Goal: Information Seeking & Learning: Learn about a topic

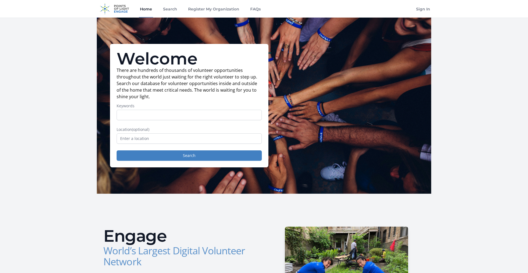
click at [159, 111] on input "Keywords" at bounding box center [189, 115] width 145 height 10
type input "management"
click at [117, 151] on button "Search" at bounding box center [189, 156] width 145 height 10
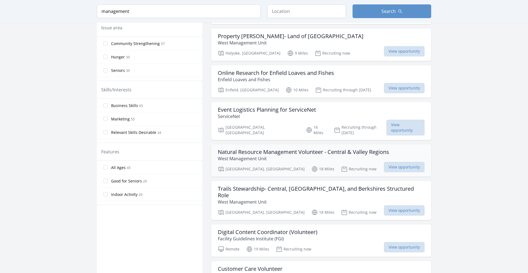
scroll to position [207, 0]
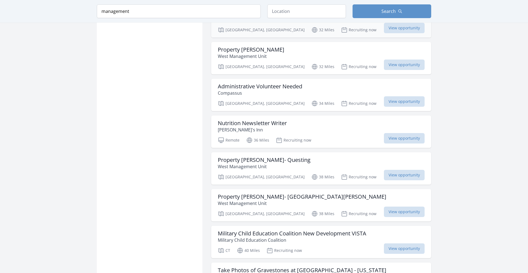
scroll to position [898, 0]
click at [266, 231] on h3 "Military Child Education Coalition New Development VISTA" at bounding box center [292, 234] width 148 height 7
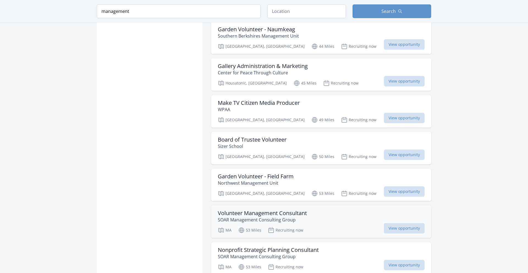
scroll to position [1286, 0]
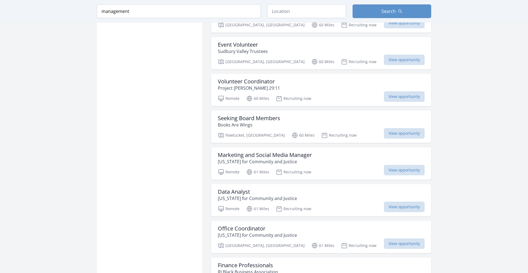
scroll to position [2037, 0]
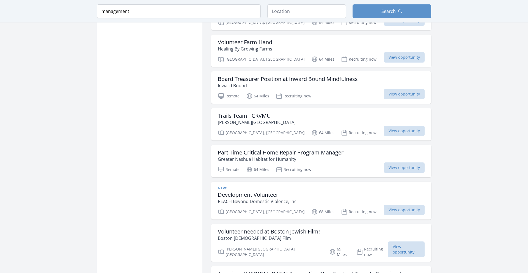
scroll to position [2576, 0]
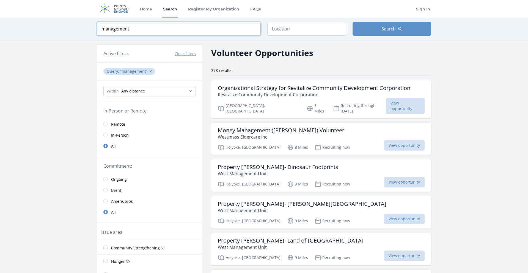
click at [190, 27] on input "management" at bounding box center [179, 29] width 164 height 14
drag, startPoint x: 190, startPoint y: 27, endPoint x: 71, endPoint y: 22, distance: 119.9
click at [97, 22] on input "management" at bounding box center [179, 29] width 164 height 14
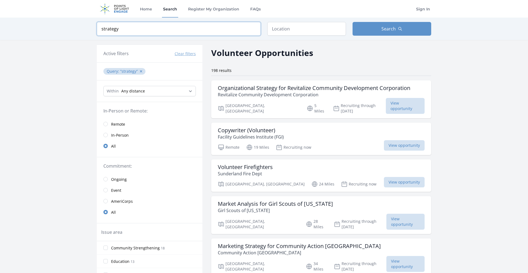
type input "strategy"
click button "submit" at bounding box center [0, 0] width 0 height 0
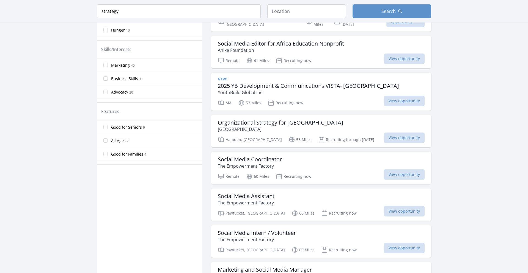
scroll to position [243, 0]
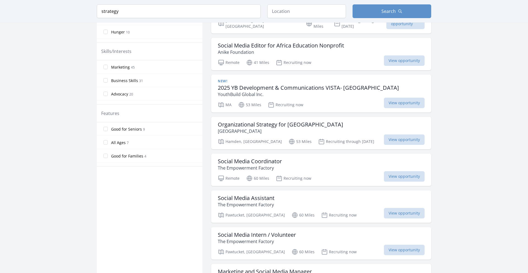
drag, startPoint x: 237, startPoint y: 75, endPoint x: 207, endPoint y: 103, distance: 40.8
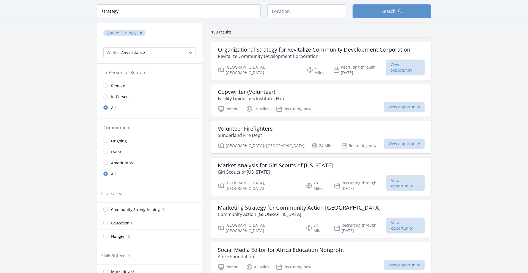
scroll to position [0, 0]
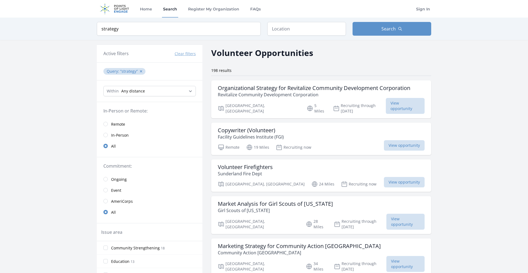
click at [117, 125] on span "Remote" at bounding box center [118, 124] width 14 height 5
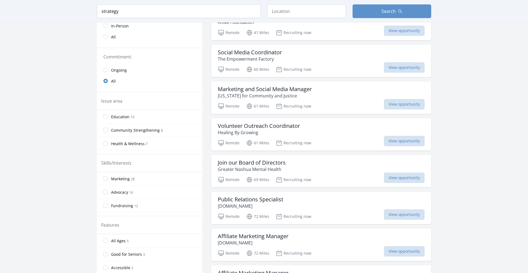
scroll to position [109, 0]
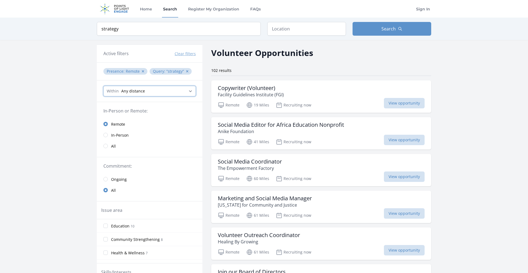
click at [103, 86] on select "Any distance , 5 Miles , 20 Miles , 50 Miles , 100 Miles" at bounding box center [149, 91] width 92 height 10
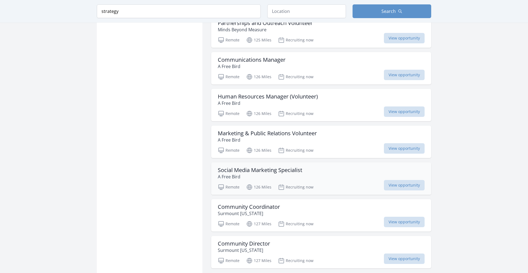
scroll to position [1005, 0]
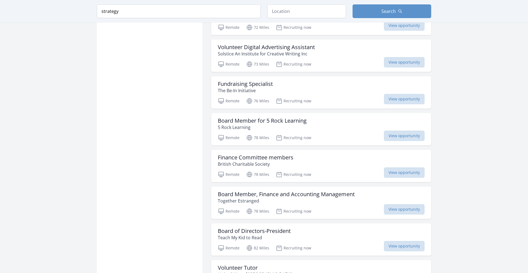
scroll to position [2034, 0]
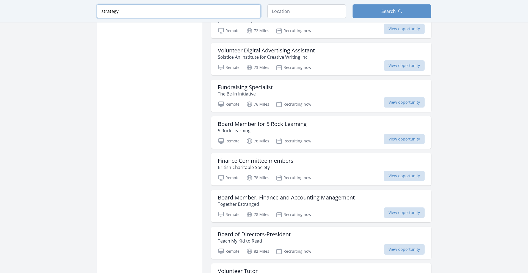
drag, startPoint x: 201, startPoint y: 14, endPoint x: 133, endPoint y: 16, distance: 68.2
click at [141, 16] on input "strategy" at bounding box center [179, 11] width 164 height 14
drag, startPoint x: 132, startPoint y: 15, endPoint x: 51, endPoint y: 17, distance: 81.4
click at [97, 18] on input "strategy" at bounding box center [179, 11] width 164 height 14
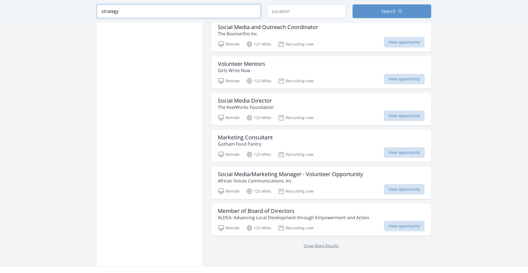
scroll to position [2842, 0]
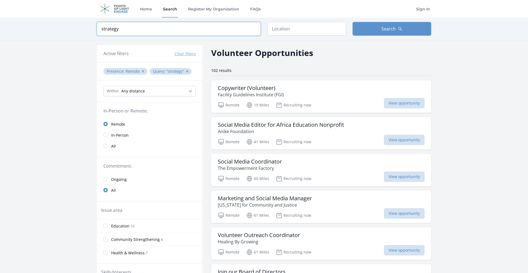
drag, startPoint x: 127, startPoint y: 31, endPoint x: 100, endPoint y: 25, distance: 27.0
click at [102, 28] on input "strategy" at bounding box center [179, 29] width 164 height 14
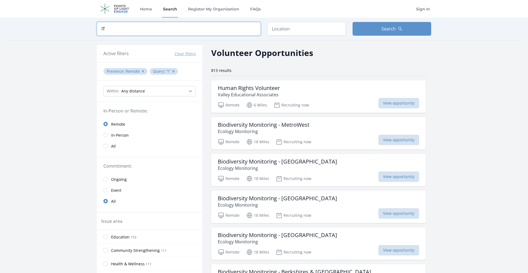
click button "submit" at bounding box center [0, 0] width 0 height 0
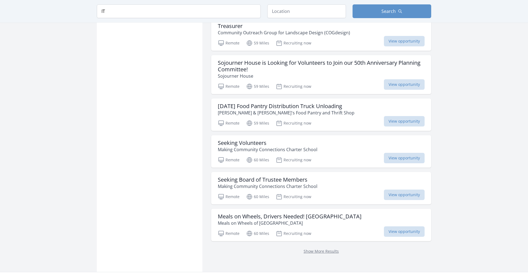
scroll to position [572, 0]
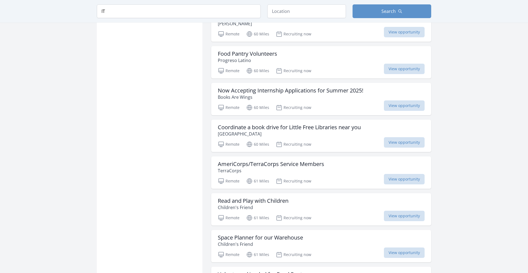
scroll to position [815, 0]
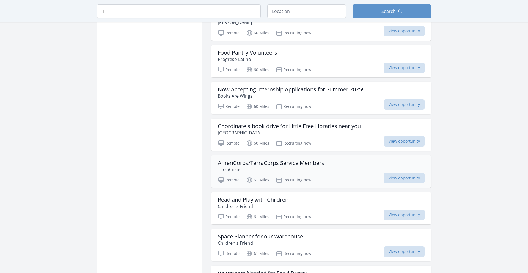
click at [247, 164] on h3 "AmeriCorps/TerraCorps Service Members" at bounding box center [271, 163] width 106 height 7
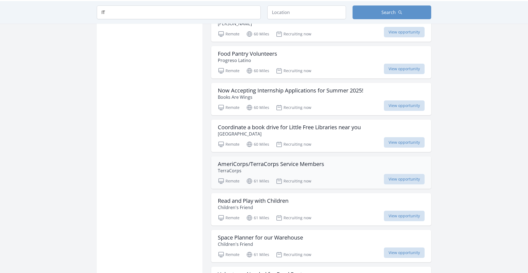
scroll to position [814, 0]
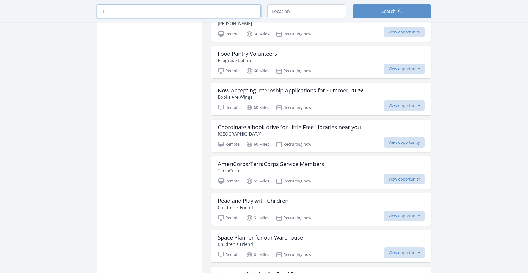
drag, startPoint x: 123, startPoint y: 15, endPoint x: 71, endPoint y: 13, distance: 51.1
click at [97, 12] on input "IT" at bounding box center [179, 11] width 164 height 14
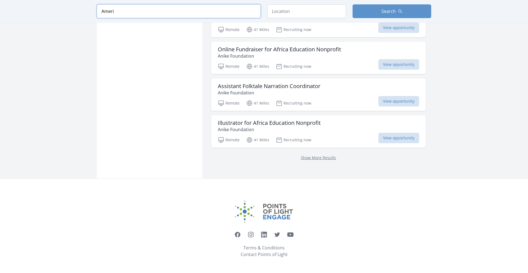
scroll to position [665, 0]
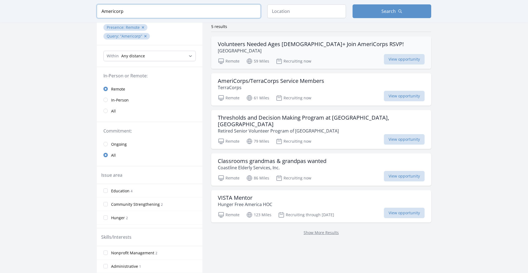
scroll to position [27, 0]
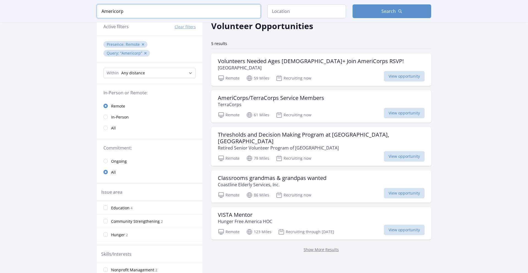
drag, startPoint x: 158, startPoint y: 13, endPoint x: 88, endPoint y: 1, distance: 71.2
click at [97, 4] on input "Americorp" at bounding box center [179, 11] width 164 height 14
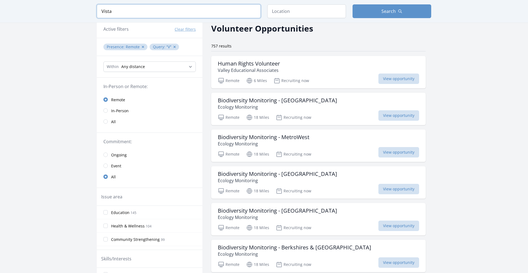
type input "Vista"
click button "submit" at bounding box center [0, 0] width 0 height 0
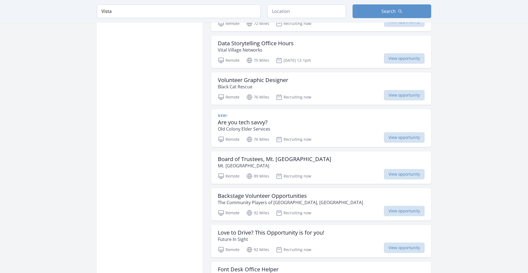
scroll to position [460, 0]
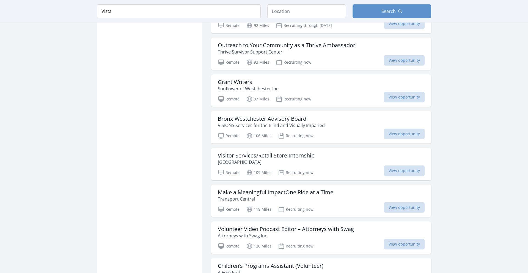
scroll to position [834, 0]
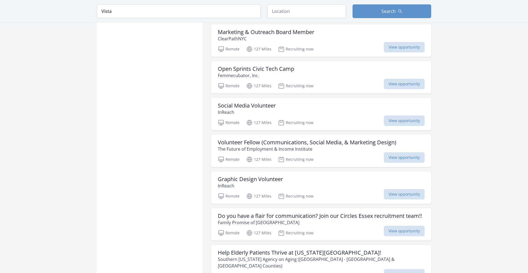
scroll to position [1951, 0]
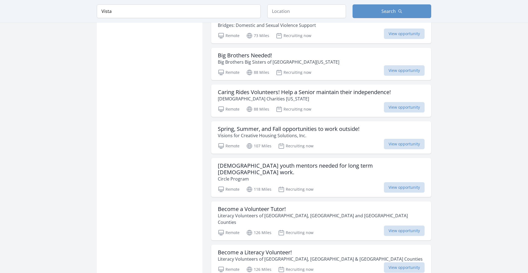
scroll to position [2276, 0]
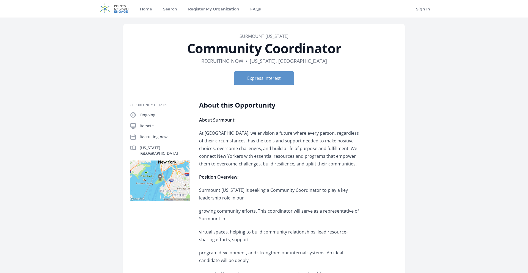
drag, startPoint x: 289, startPoint y: 36, endPoint x: 245, endPoint y: 32, distance: 44.5
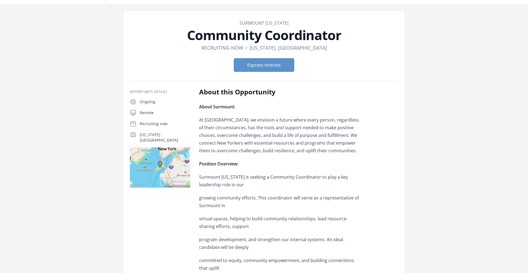
scroll to position [14, 0]
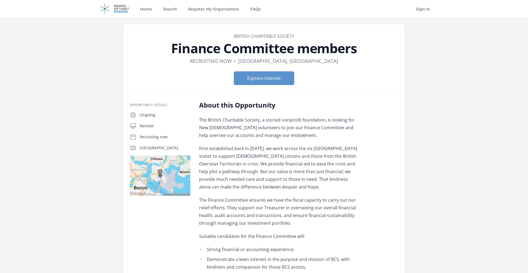
scroll to position [10, 0]
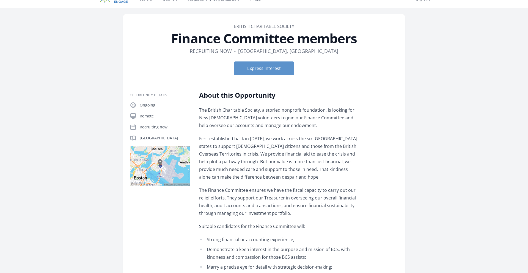
click at [272, 28] on link "British Charitable Society" at bounding box center [264, 26] width 60 height 6
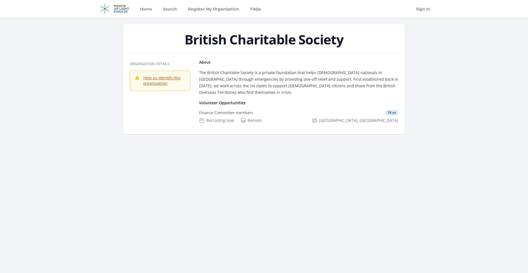
drag, startPoint x: 344, startPoint y: 40, endPoint x: 186, endPoint y: 43, distance: 158.3
click at [186, 43] on h1 "British Charitable Society" at bounding box center [264, 39] width 268 height 13
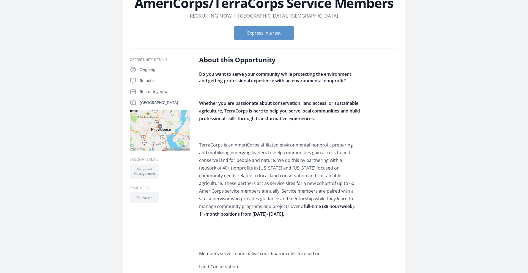
scroll to position [45, 0]
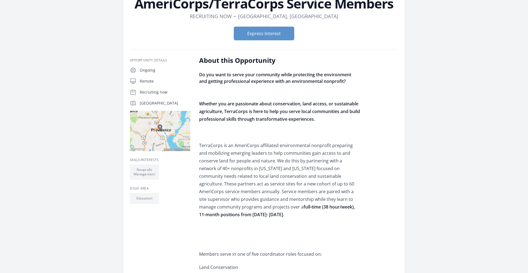
click at [228, 142] on p "TerraCorps is an AmeriCorps affiliated environmental nonprofit preparing and mo…" at bounding box center [279, 180] width 161 height 77
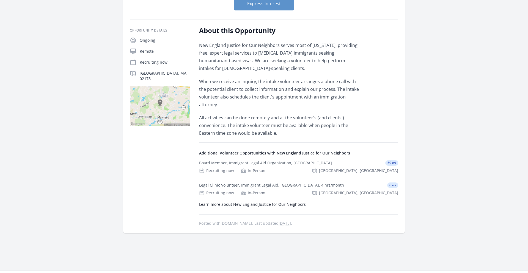
scroll to position [98, 0]
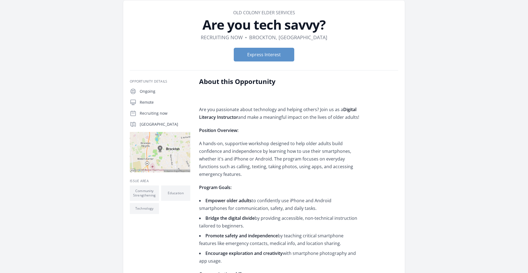
scroll to position [24, 0]
